Goal: Task Accomplishment & Management: Use online tool/utility

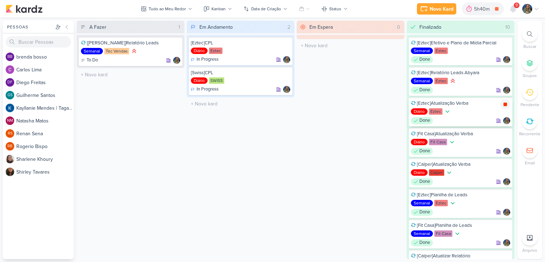
click at [506, 100] on div at bounding box center [505, 104] width 10 height 10
click at [446, 9] on div "Novo Kard" at bounding box center [452, 8] width 24 height 7
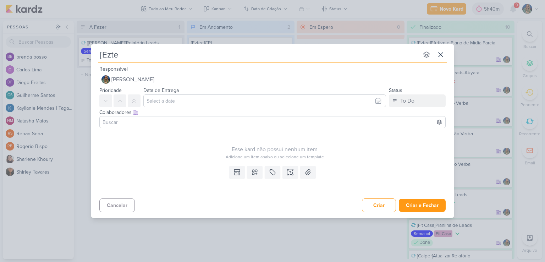
type input "[Eztec"
type input "[Eztec]"
type input "[Eztec] Apr"
type input "[Eztec] Apresentação"
type input "[Eztec] Apresentação Cam"
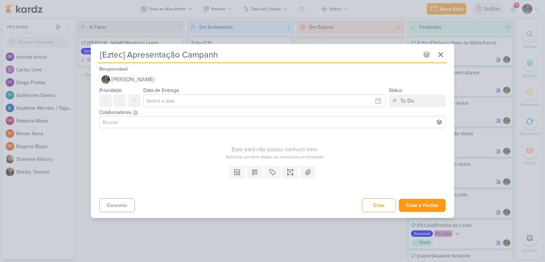
type input "[Eztec] Apresentação Campanha"
click at [126, 58] on input "[Eztec] Apresentação Campanha" at bounding box center [258, 54] width 321 height 13
type input "[Eztec] ReuniãApresentação Campanha"
type input "[Eztec] Reunião Apresentação Campanha"
click at [272, 59] on input "[Eztec] Reunião Apresentação Campanha" at bounding box center [258, 54] width 321 height 13
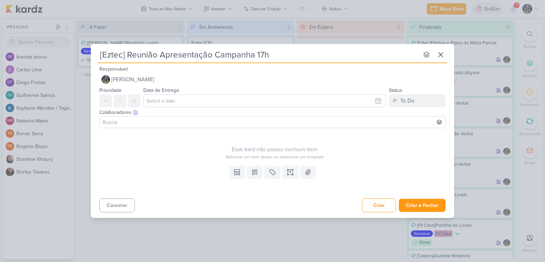
type input "[Eztec] Reunião Apresentação Campanha 17hr"
type input "[Eztec] Reunião Apresentação Campanha 17hrs"
click at [254, 176] on button at bounding box center [255, 172] width 16 height 13
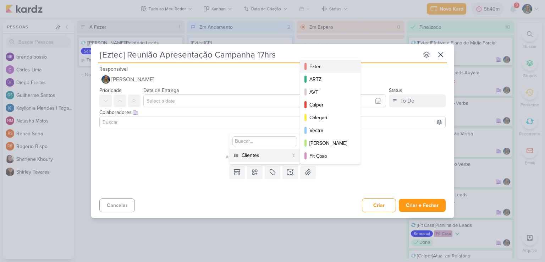
click at [314, 65] on div "Eztec" at bounding box center [331, 66] width 43 height 7
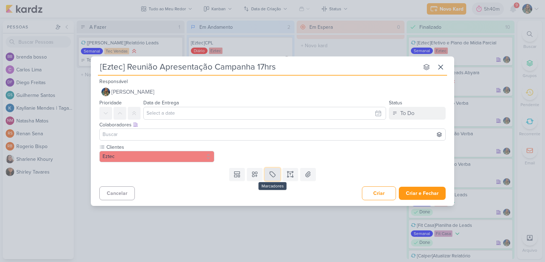
click at [272, 174] on icon at bounding box center [272, 174] width 7 height 7
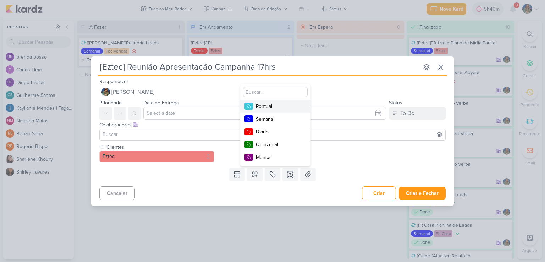
click at [275, 105] on div "Pontual" at bounding box center [279, 106] width 46 height 7
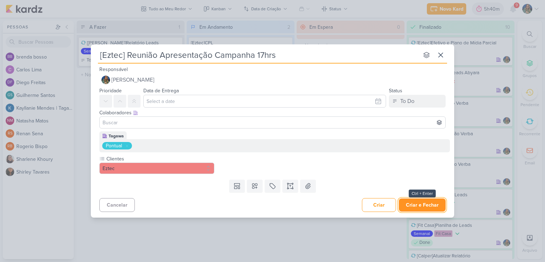
click at [409, 203] on button "Criar e Fechar" at bounding box center [422, 204] width 47 height 13
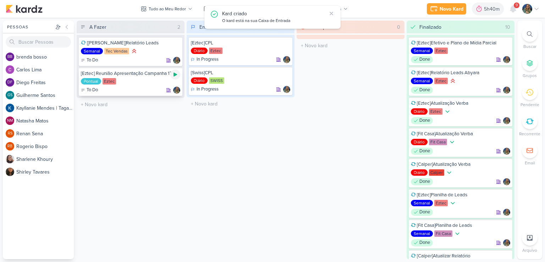
click at [176, 72] on icon at bounding box center [176, 75] width 6 height 6
